Goal: Information Seeking & Learning: Learn about a topic

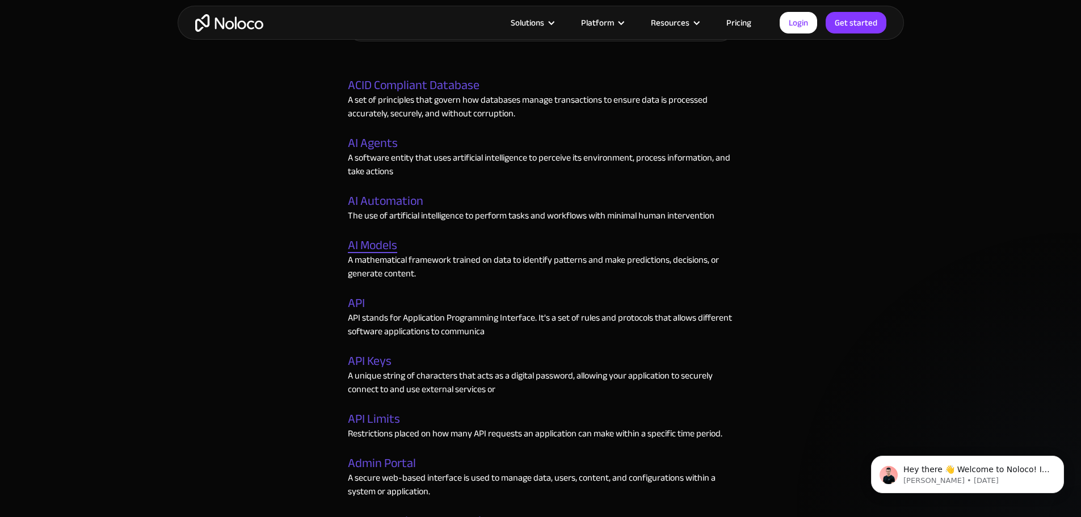
scroll to position [397, 0]
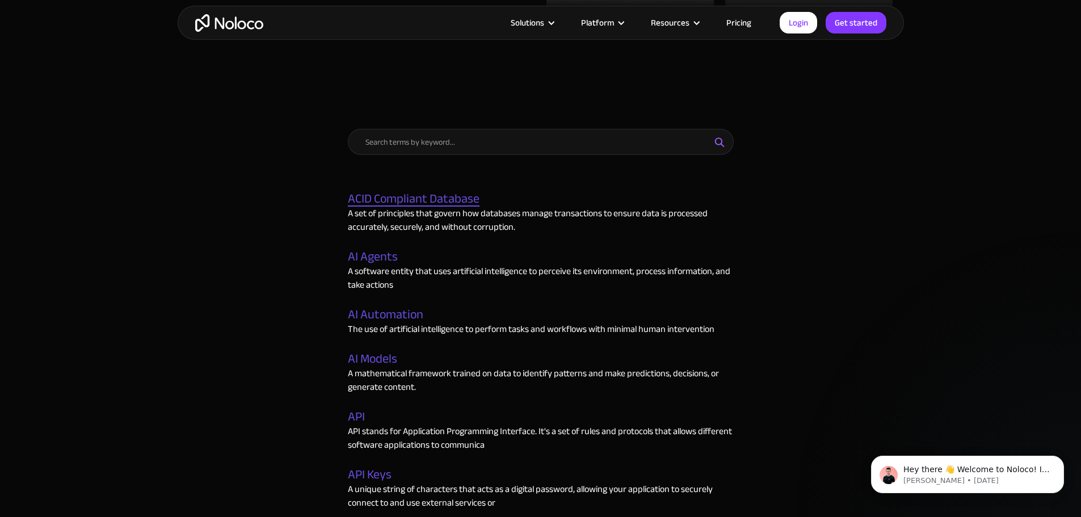
click at [399, 194] on link "ACID Compliant Database" at bounding box center [414, 199] width 132 height 15
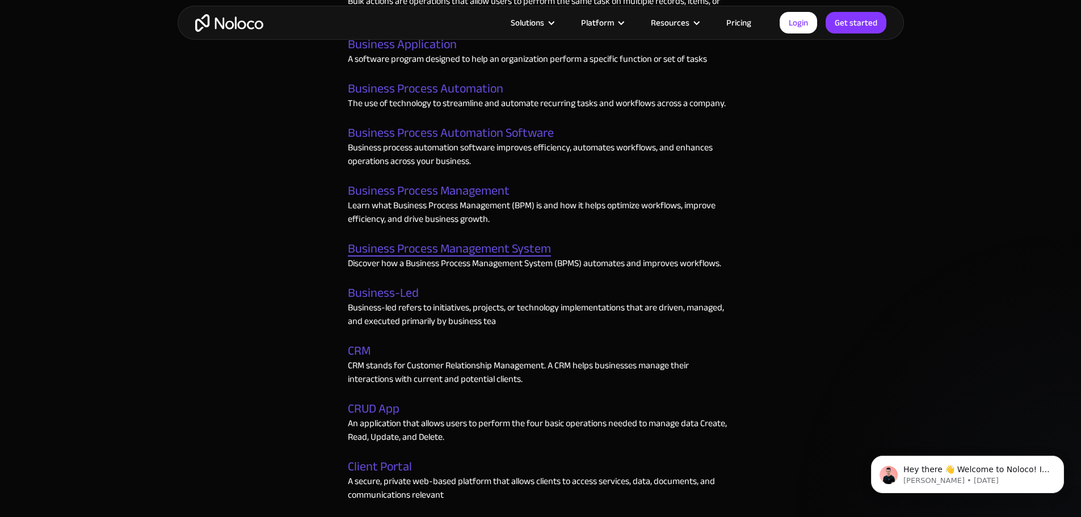
scroll to position [1021, 0]
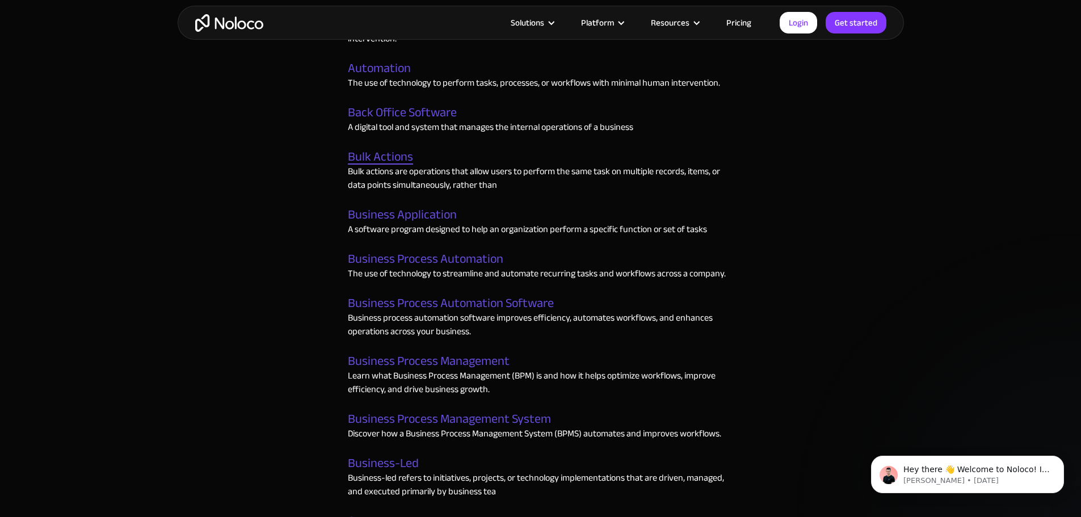
click at [382, 160] on link "Bulk Actions" at bounding box center [380, 157] width 65 height 15
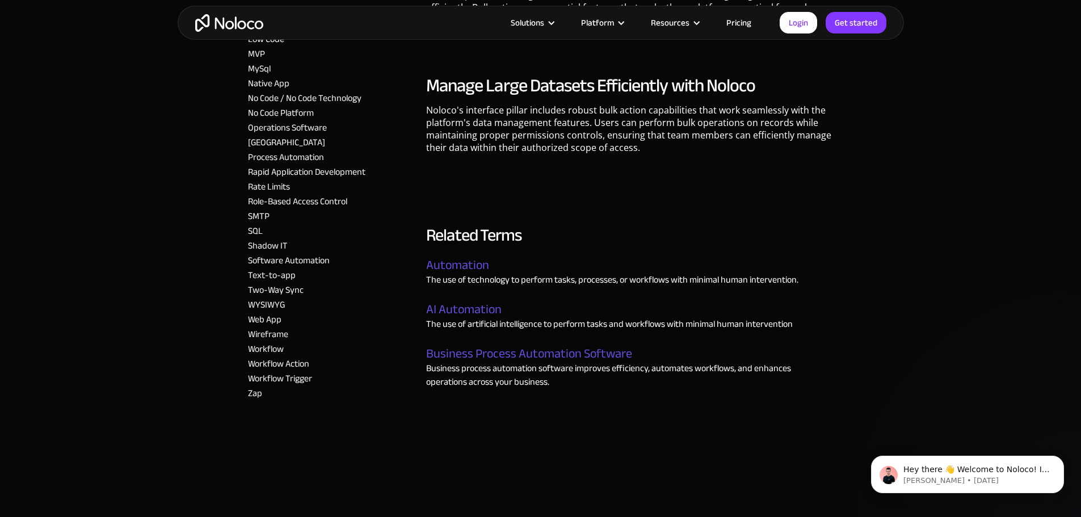
scroll to position [1589, 0]
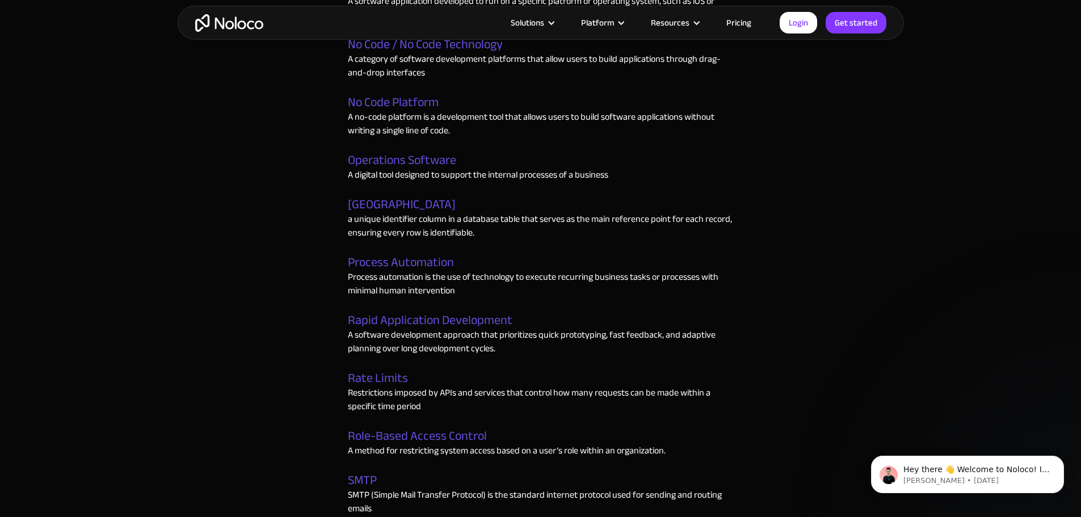
scroll to position [2837, 0]
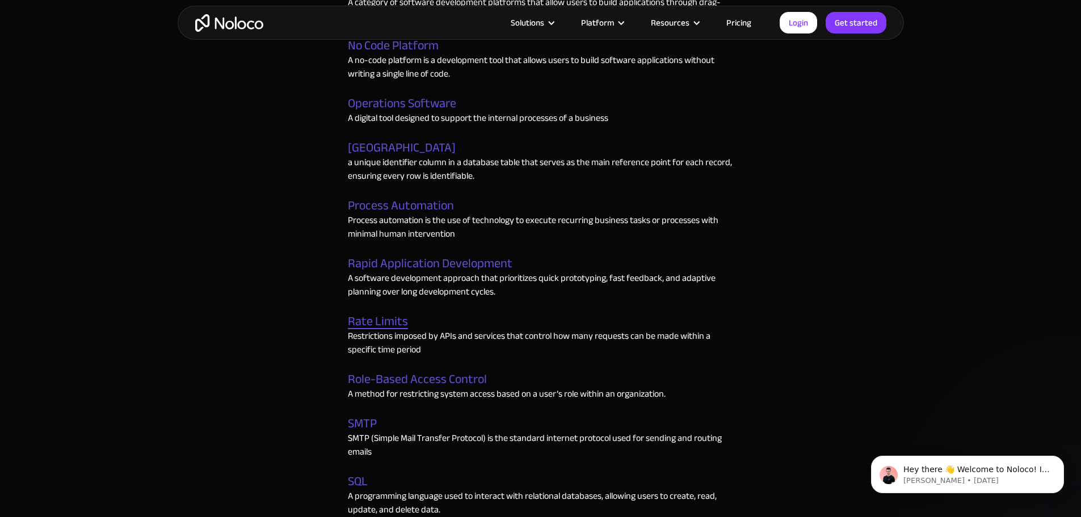
click at [393, 327] on link "Rate Limits" at bounding box center [378, 321] width 60 height 15
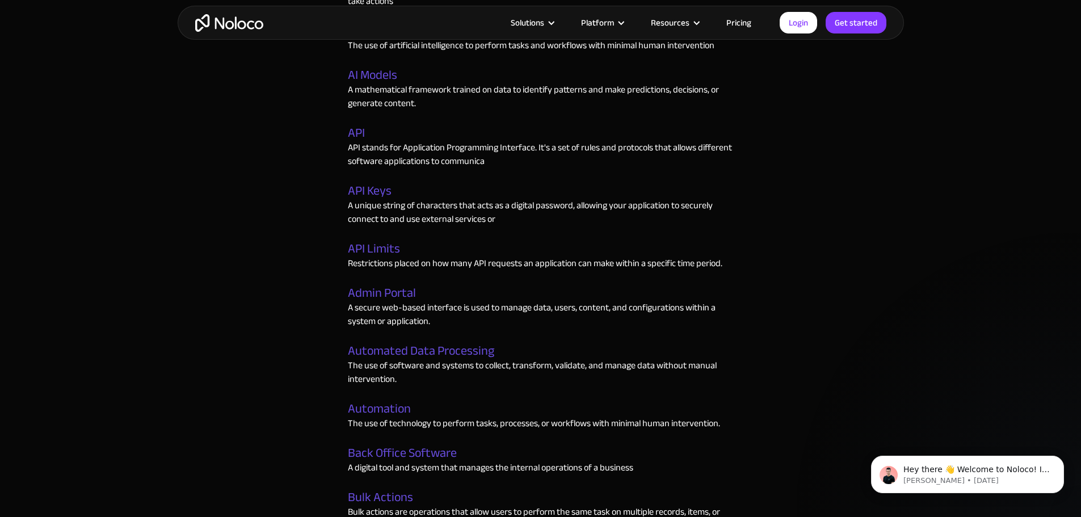
scroll to position [284, 0]
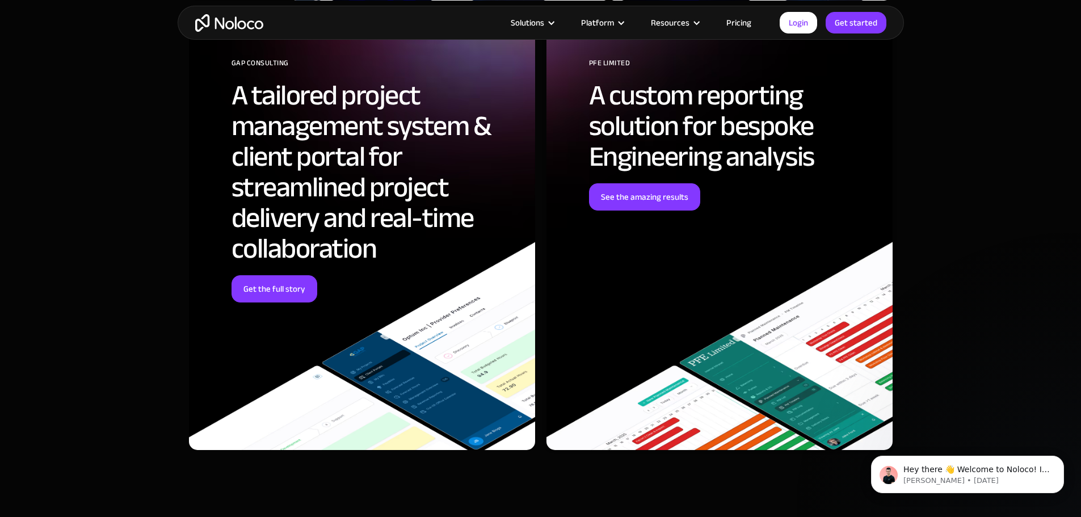
scroll to position [4256, 0]
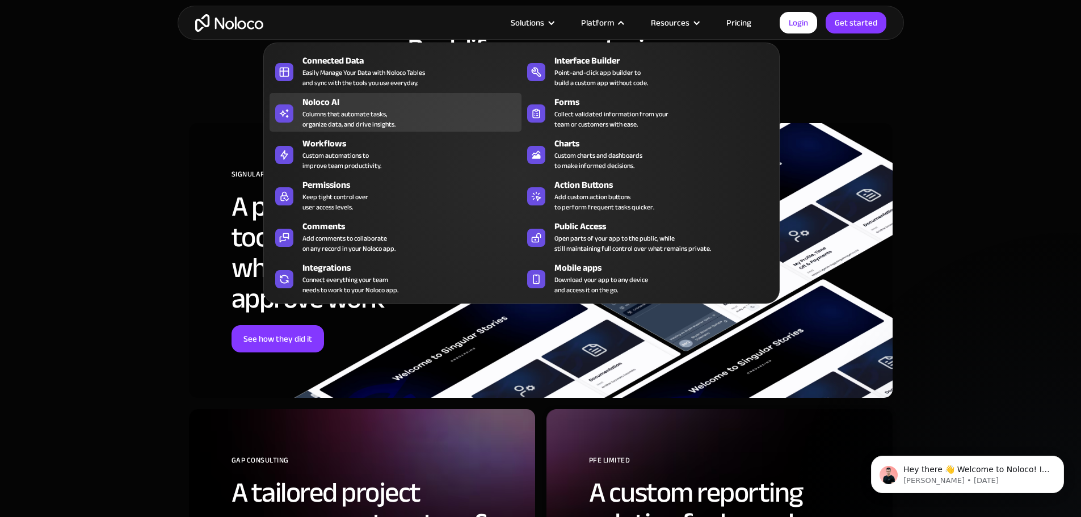
click at [329, 109] on div "Noloco AI" at bounding box center [414, 102] width 224 height 14
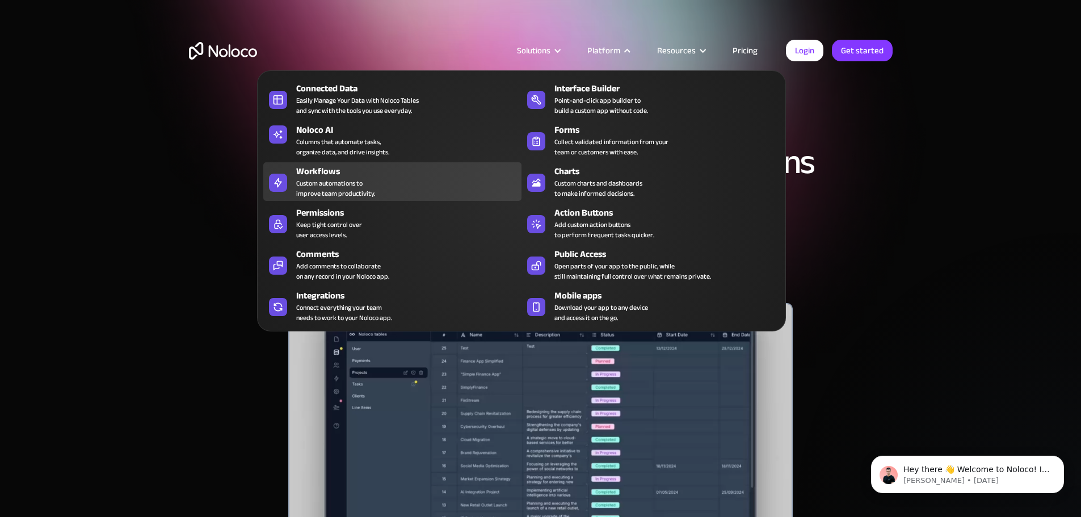
click at [318, 196] on div "Custom automations to improve team productivity." at bounding box center [335, 188] width 79 height 20
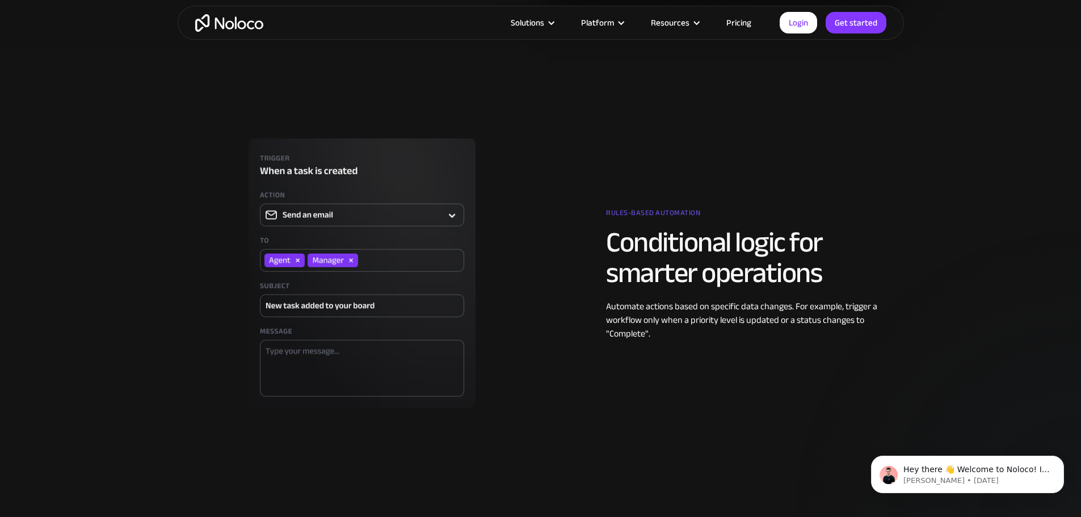
scroll to position [1589, 0]
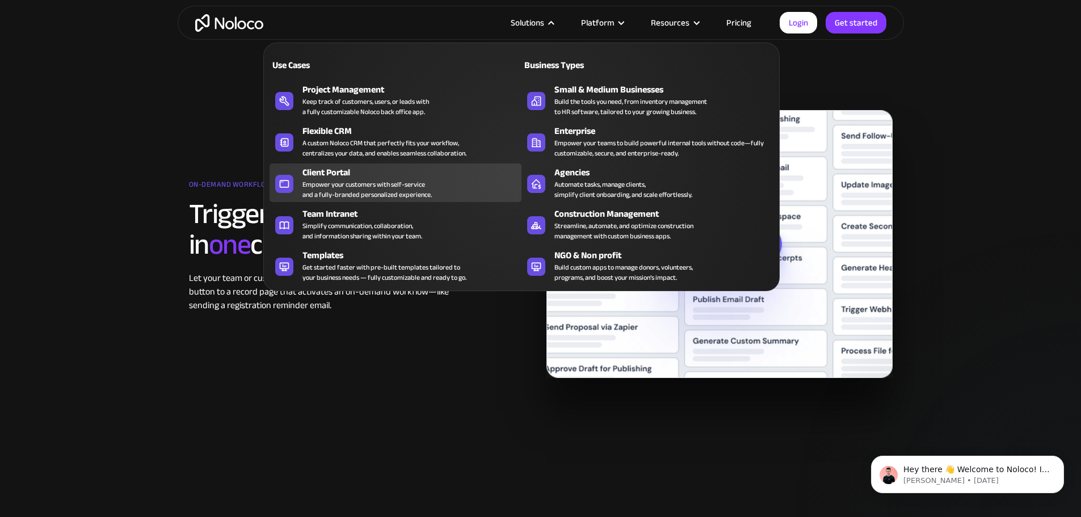
click at [338, 179] on div "Client Portal" at bounding box center [414, 173] width 224 height 14
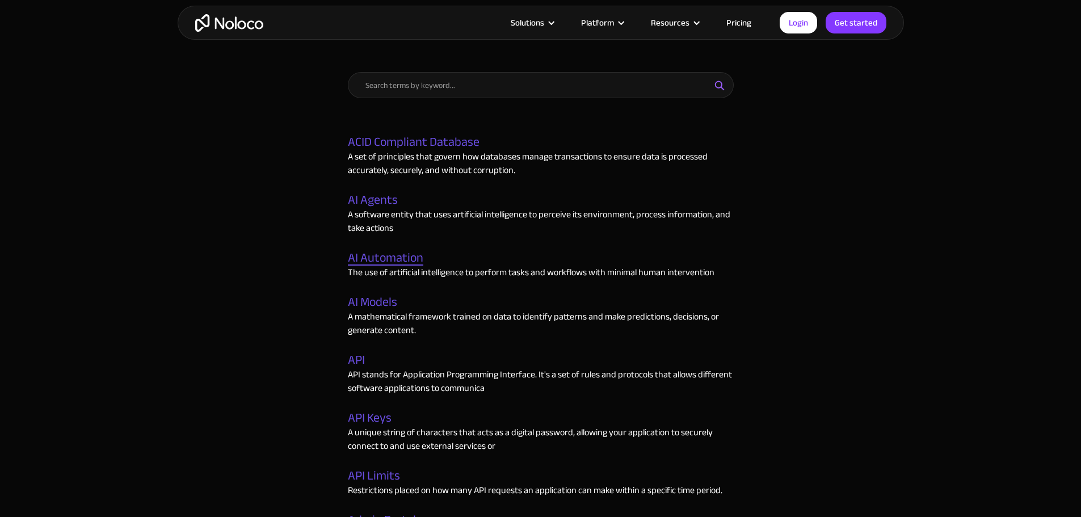
click at [403, 254] on link "AI Automation" at bounding box center [385, 258] width 75 height 15
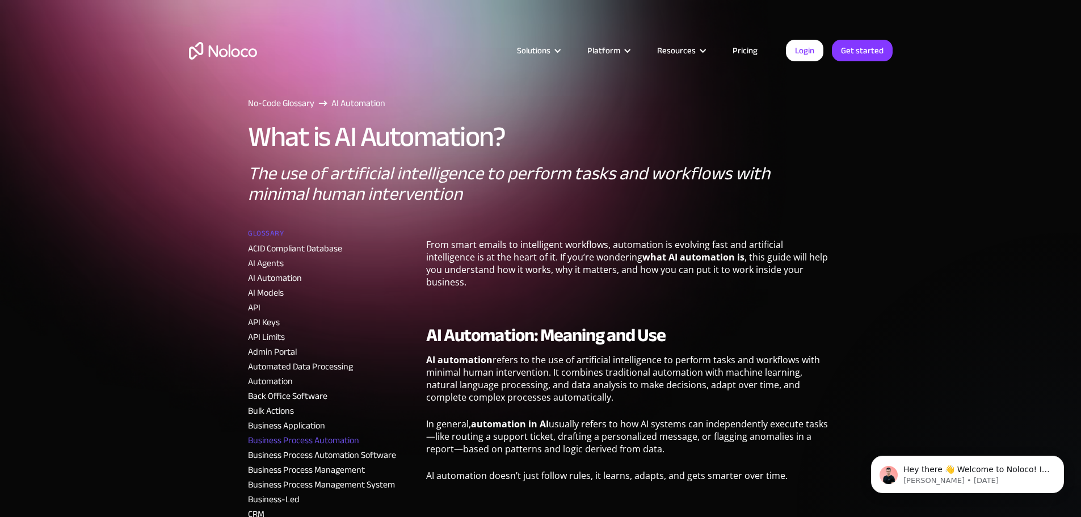
click at [308, 436] on link "Business Process Automation" at bounding box center [303, 440] width 111 height 17
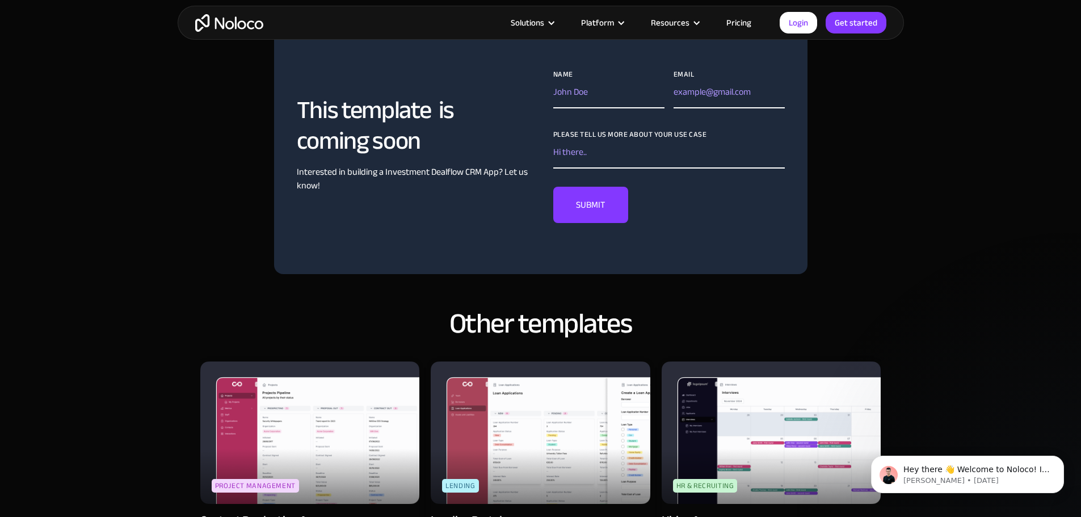
scroll to position [624, 0]
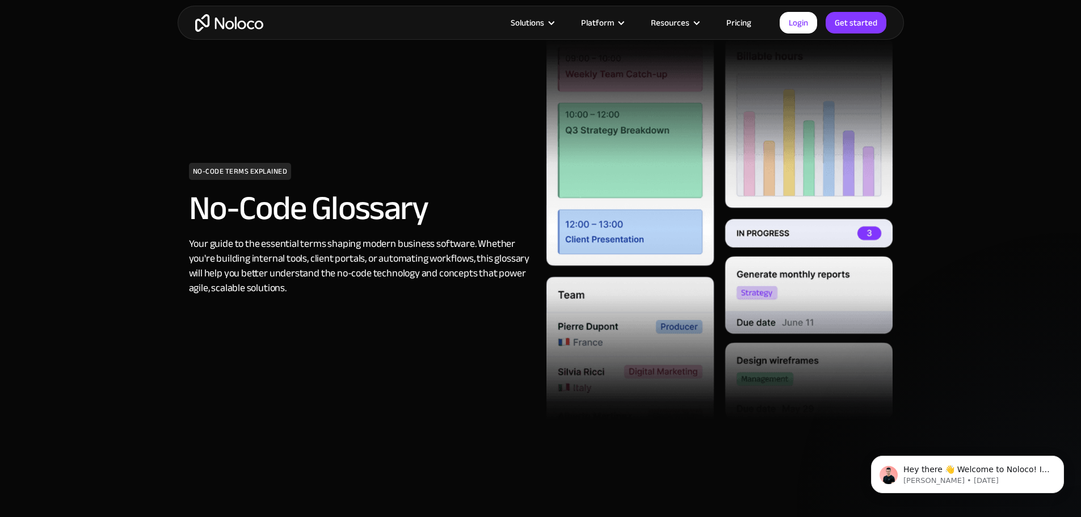
scroll to position [340, 0]
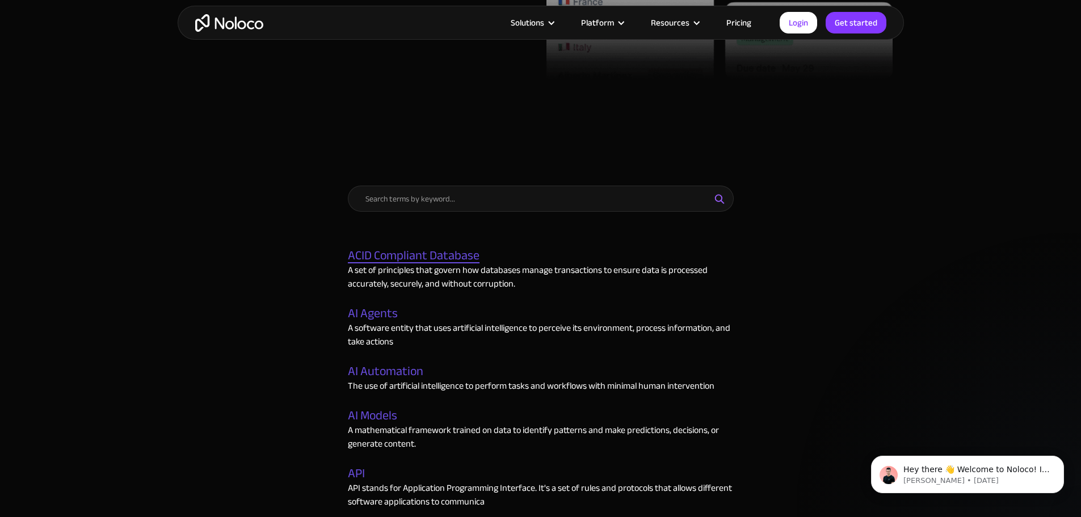
click at [405, 251] on link "ACID Compliant Database" at bounding box center [414, 256] width 132 height 15
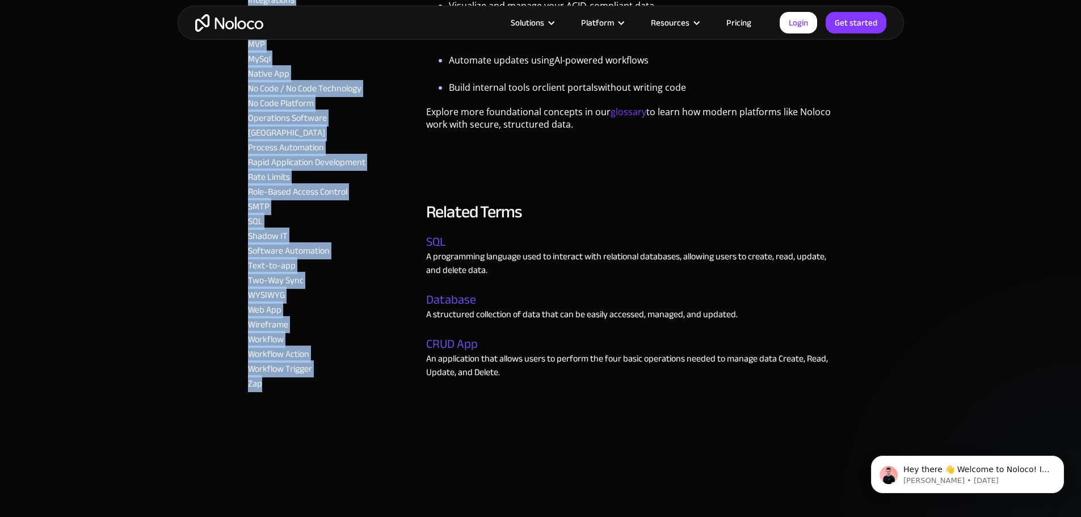
scroll to position [1078, 0]
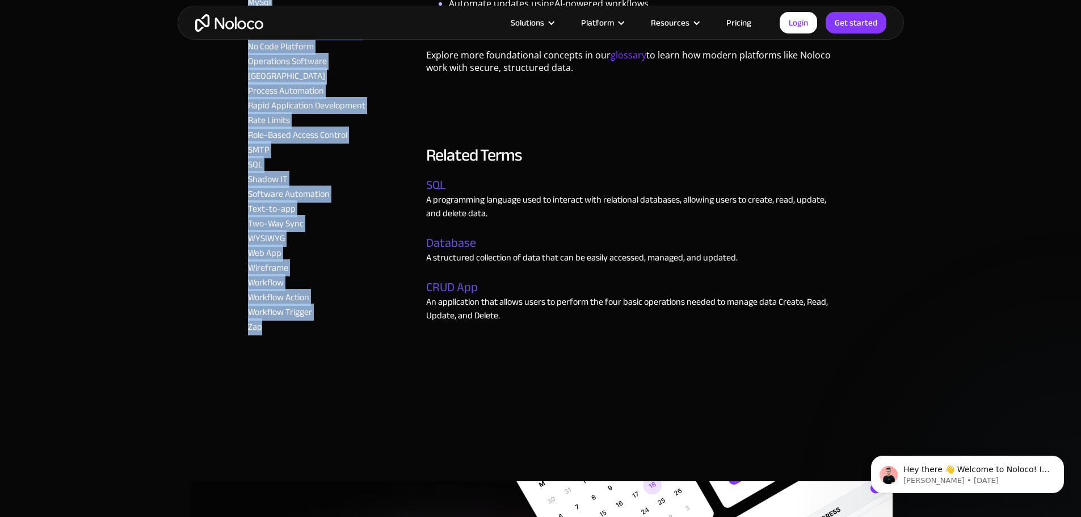
drag, startPoint x: 237, startPoint y: 246, endPoint x: 264, endPoint y: 324, distance: 82.7
copy div "ACID Compliant Database AI Agents AI Automation AI Models API API Keys API Limi…"
